Goal: Contribute content: Add original content to the website for others to see

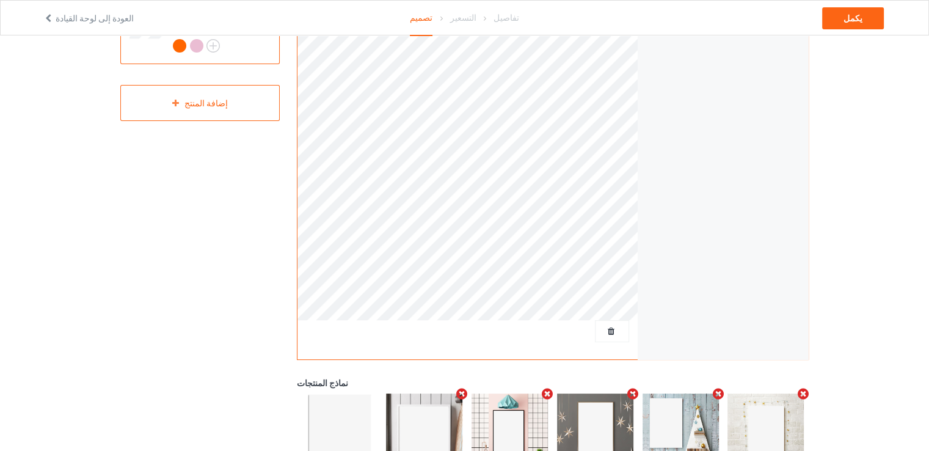
scroll to position [171, 0]
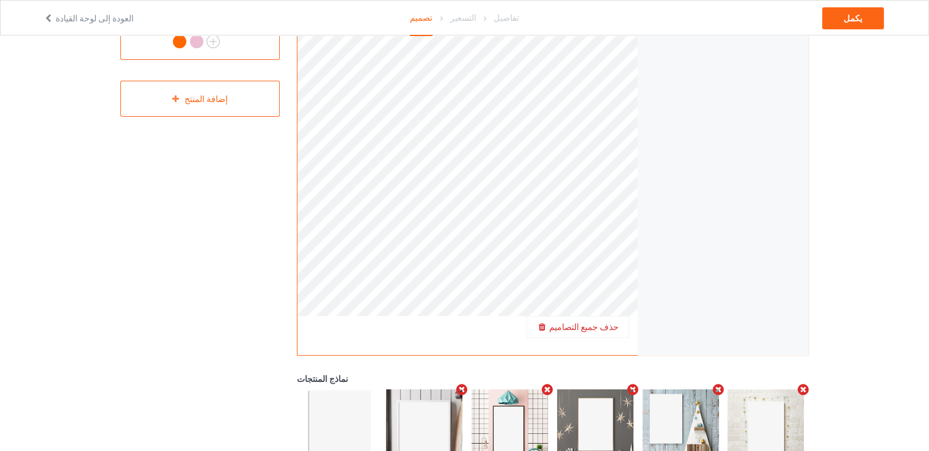
click at [623, 328] on div "حذف جميع التصاميم" at bounding box center [577, 327] width 101 height 12
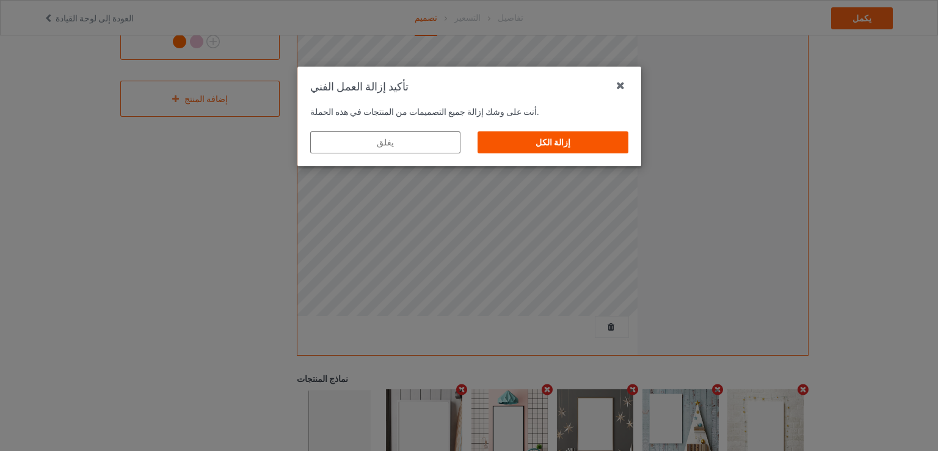
click at [591, 142] on div "إزالة الكل" at bounding box center [552, 142] width 150 height 22
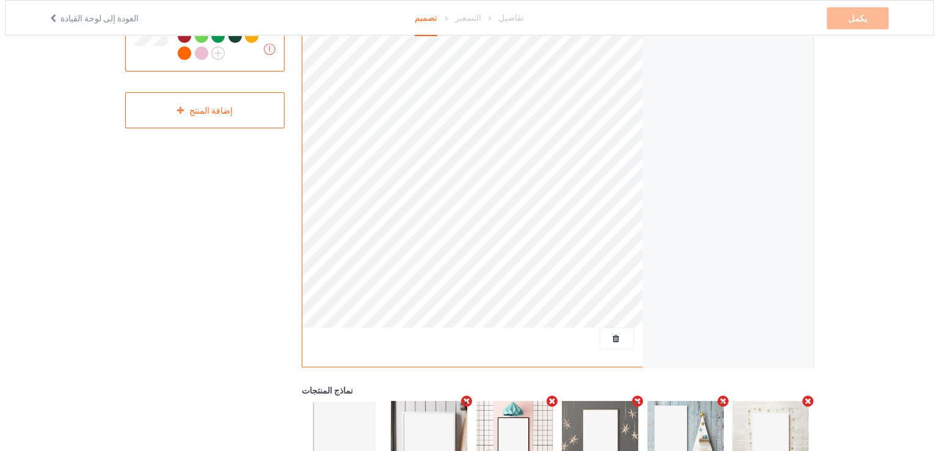
scroll to position [0, 0]
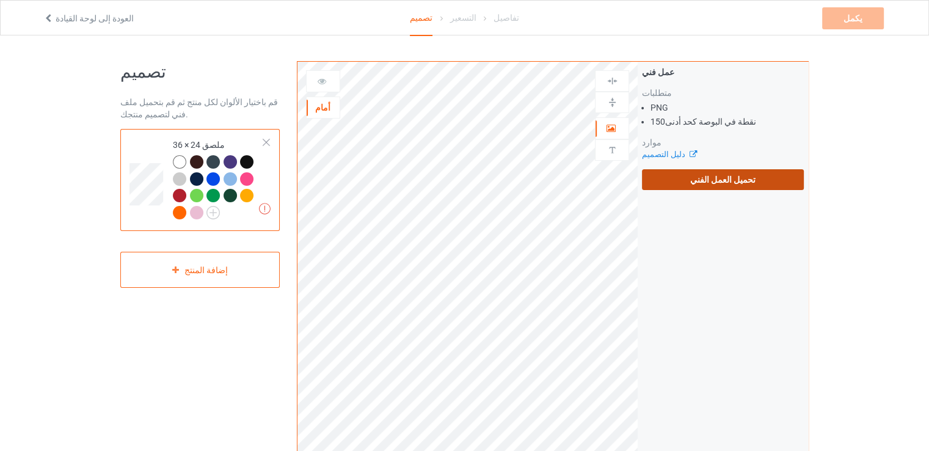
click at [714, 180] on font "تحميل العمل الفني" at bounding box center [722, 180] width 65 height 10
click at [0, 0] on input "تحميل العمل الفني" at bounding box center [0, 0] width 0 height 0
